Goal: Task Accomplishment & Management: Manage account settings

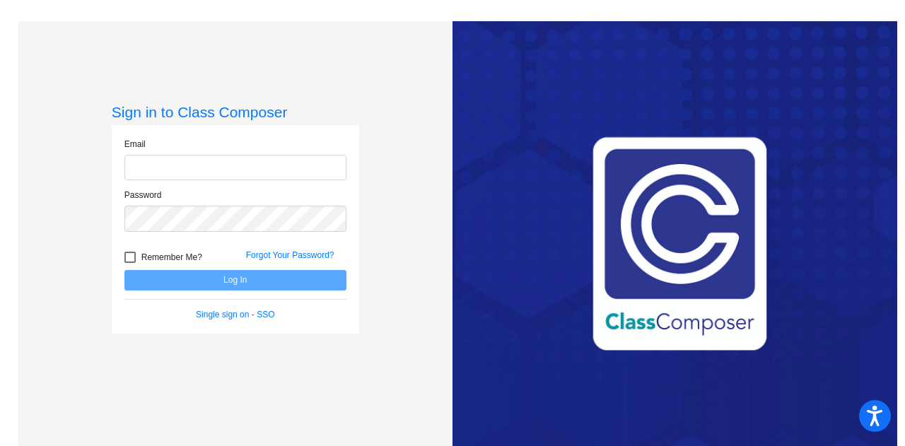
type input "[EMAIL_ADDRESS][PERSON_NAME][DOMAIN_NAME]"
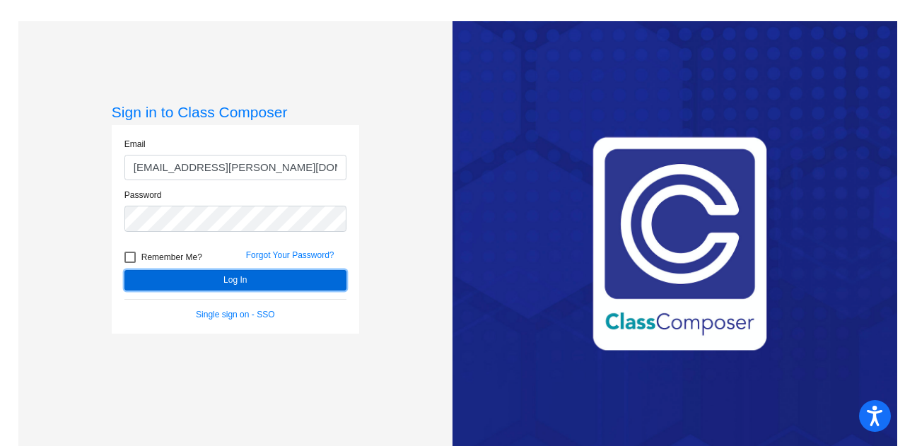
click at [216, 279] on button "Log In" at bounding box center [235, 280] width 222 height 21
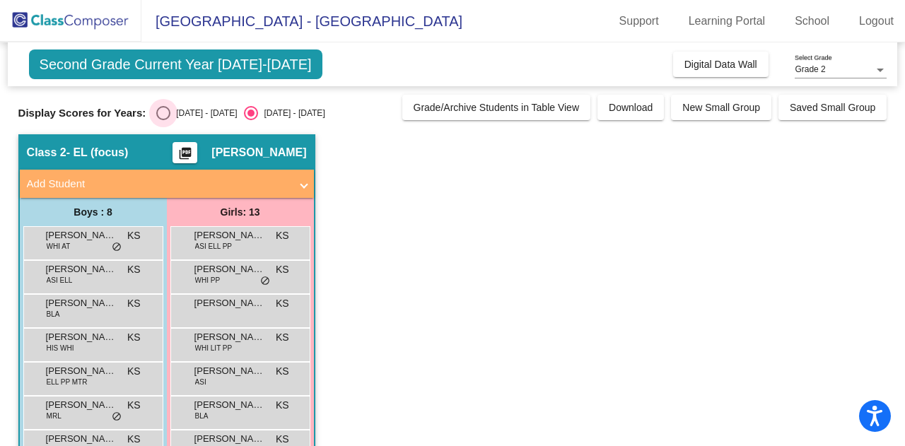
click at [185, 117] on div "[DATE] - [DATE]" at bounding box center [203, 113] width 66 height 13
click at [163, 120] on input "[DATE] - [DATE]" at bounding box center [163, 120] width 1 height 1
radio input "true"
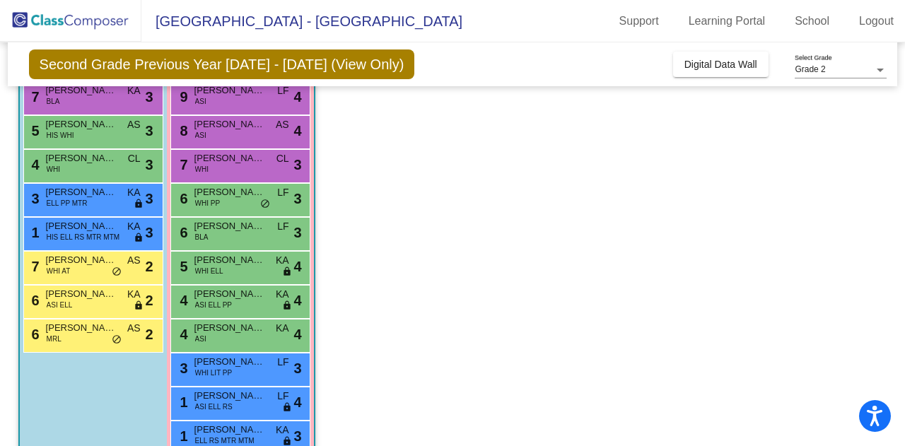
scroll to position [146, 0]
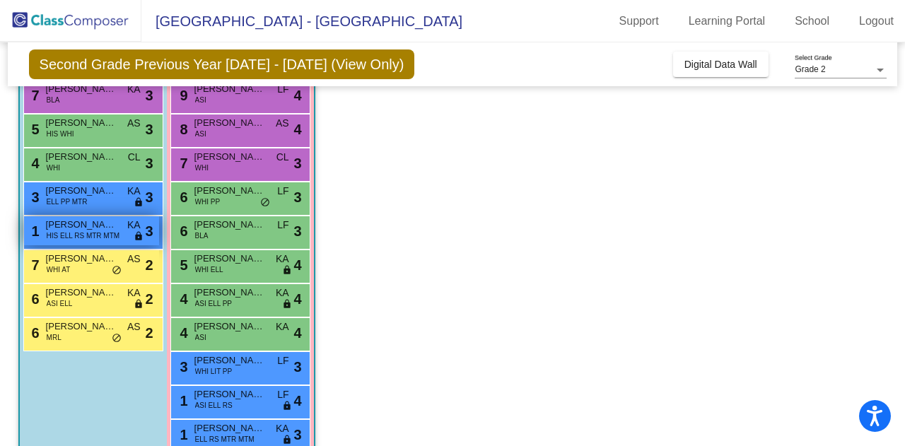
click at [86, 221] on span "[PERSON_NAME]" at bounding box center [81, 225] width 71 height 14
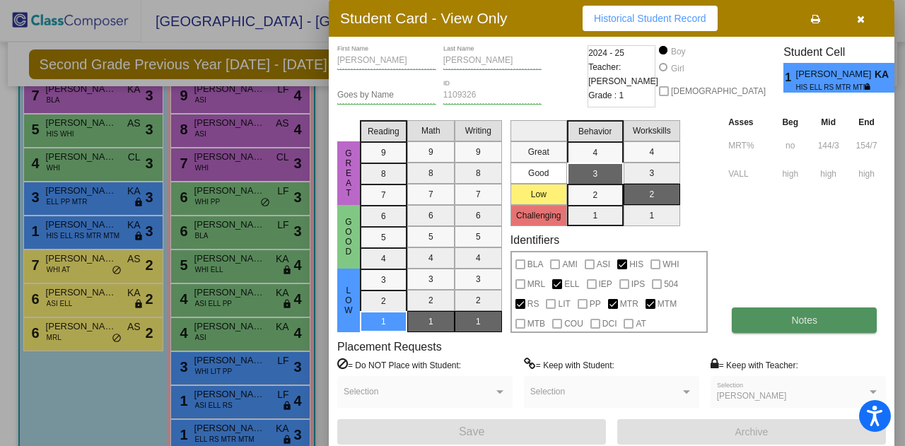
click at [773, 326] on button "Notes" at bounding box center [804, 320] width 145 height 25
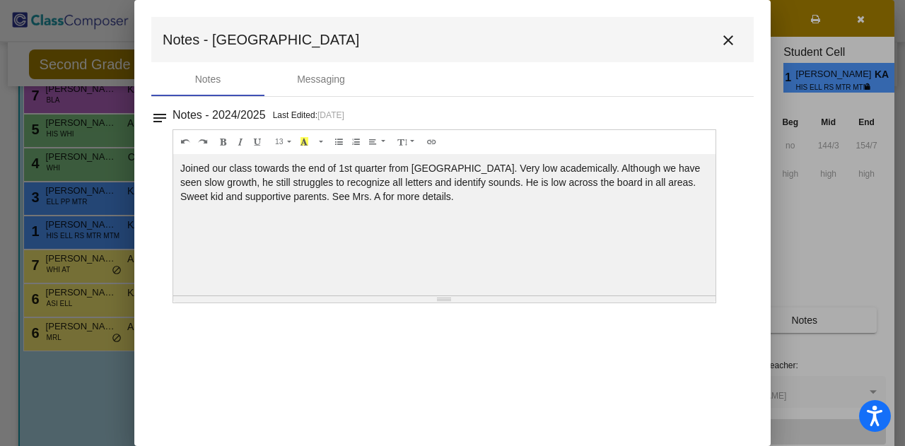
click at [732, 46] on mat-icon "close" at bounding box center [728, 40] width 17 height 17
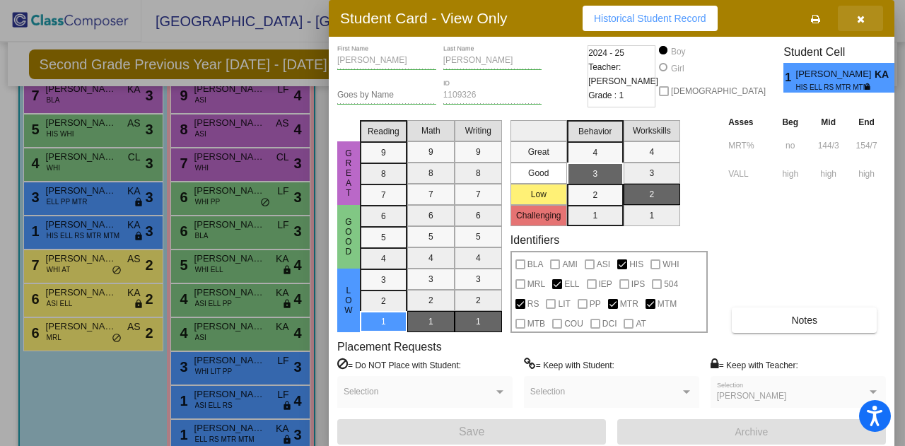
click at [867, 21] on button "button" at bounding box center [860, 18] width 45 height 25
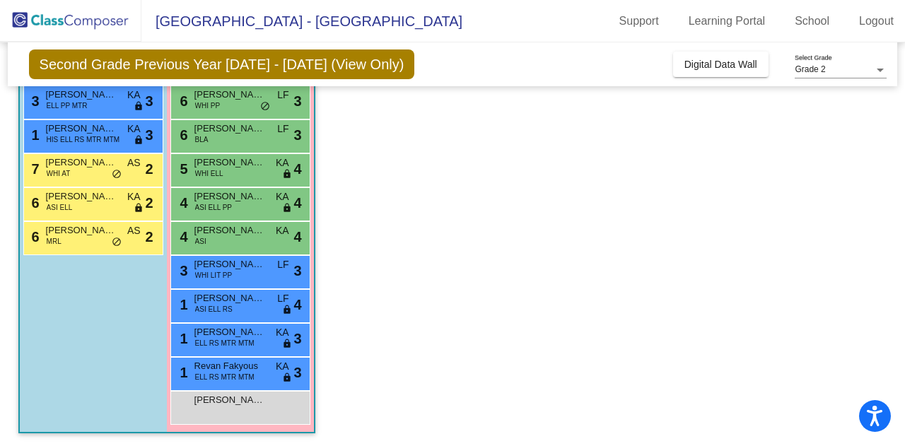
scroll to position [243, 0]
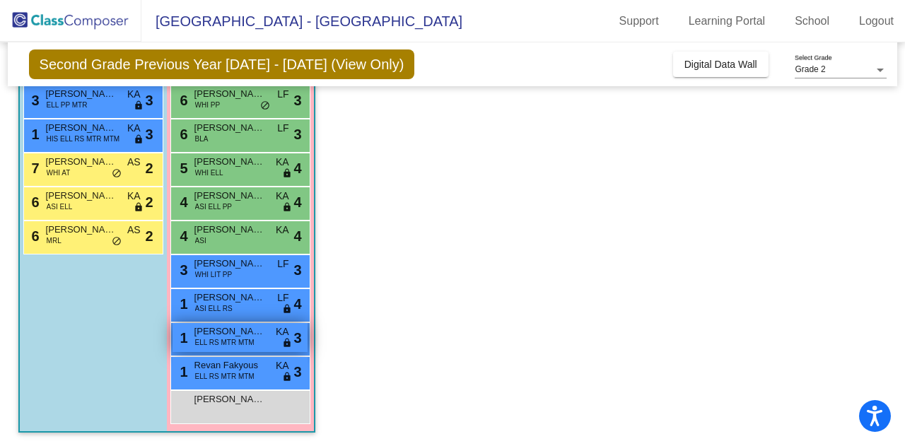
click at [240, 340] on span "ELL RS MTR MTM" at bounding box center [224, 342] width 59 height 11
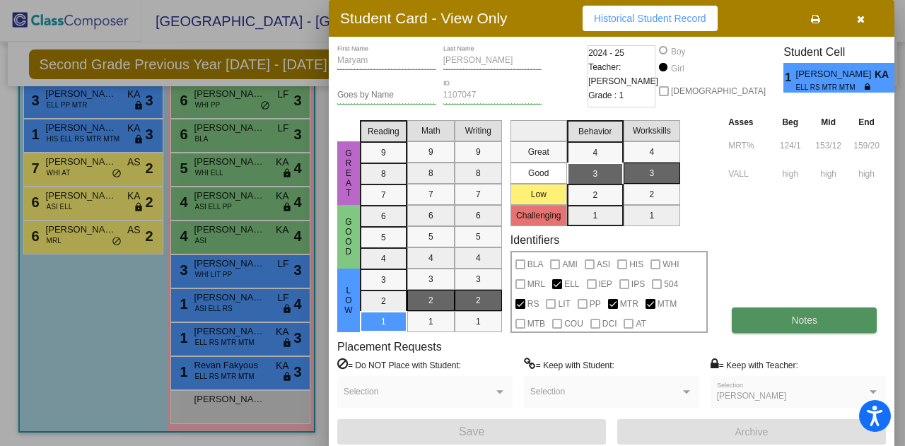
click at [793, 309] on button "Notes" at bounding box center [804, 320] width 145 height 25
